Goal: Browse casually

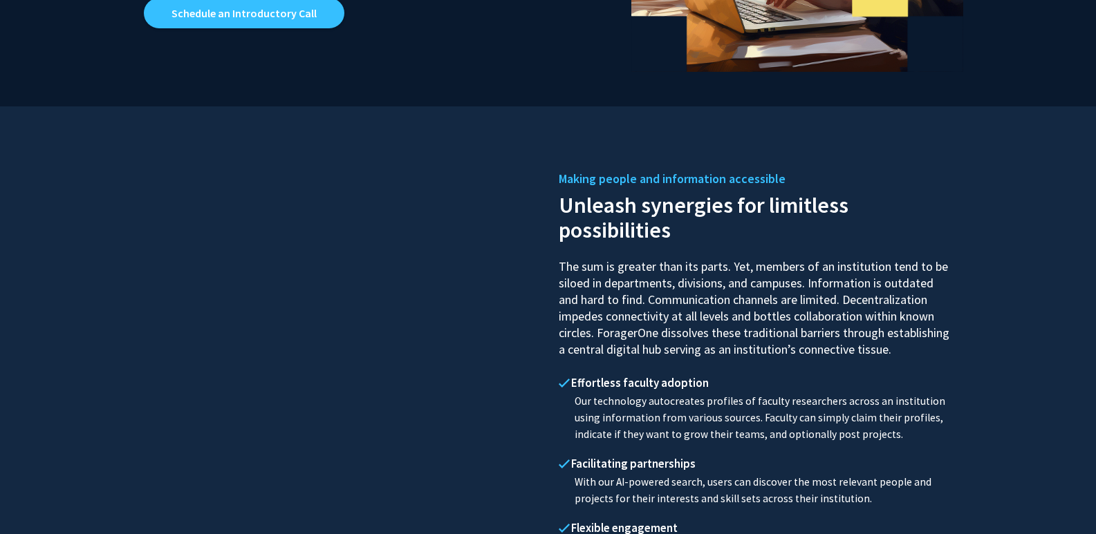
scroll to position [935, 0]
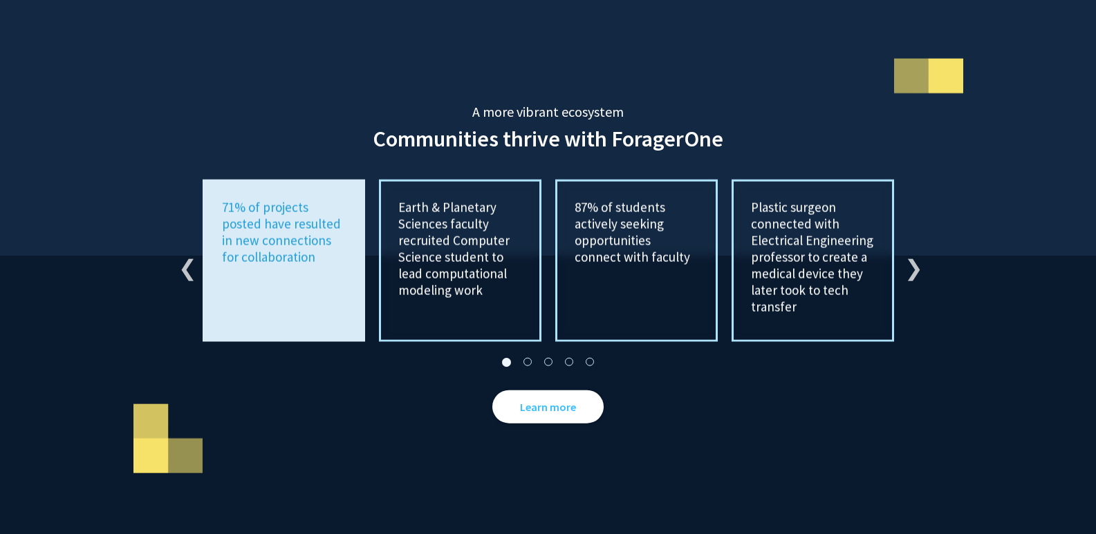
scroll to position [2544, 0]
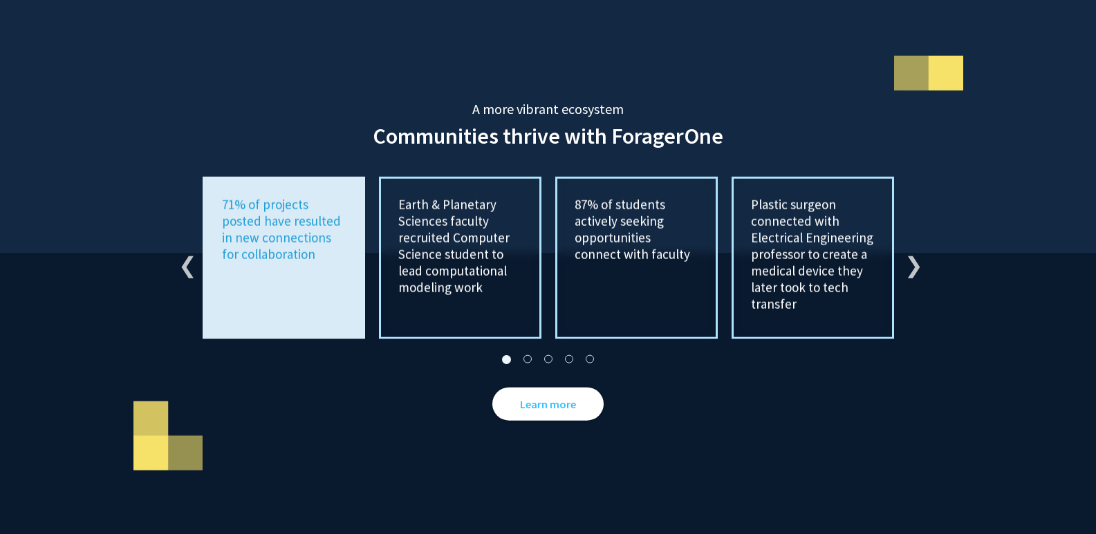
click at [627, 221] on p "87% of students actively seeking opportunities connect with faculty" at bounding box center [636, 229] width 124 height 66
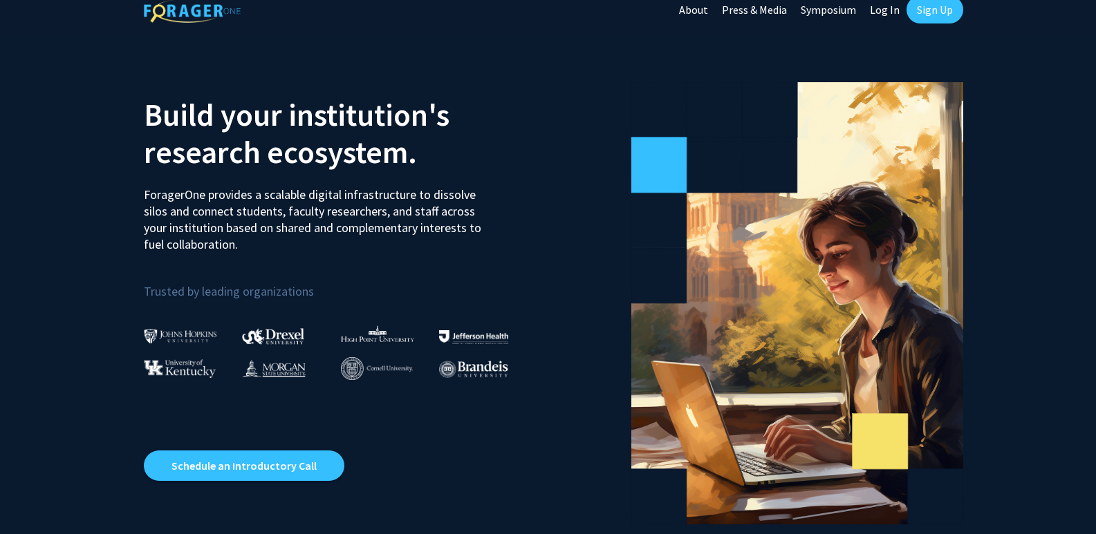
scroll to position [0, 0]
